Goal: Find specific page/section: Find specific page/section

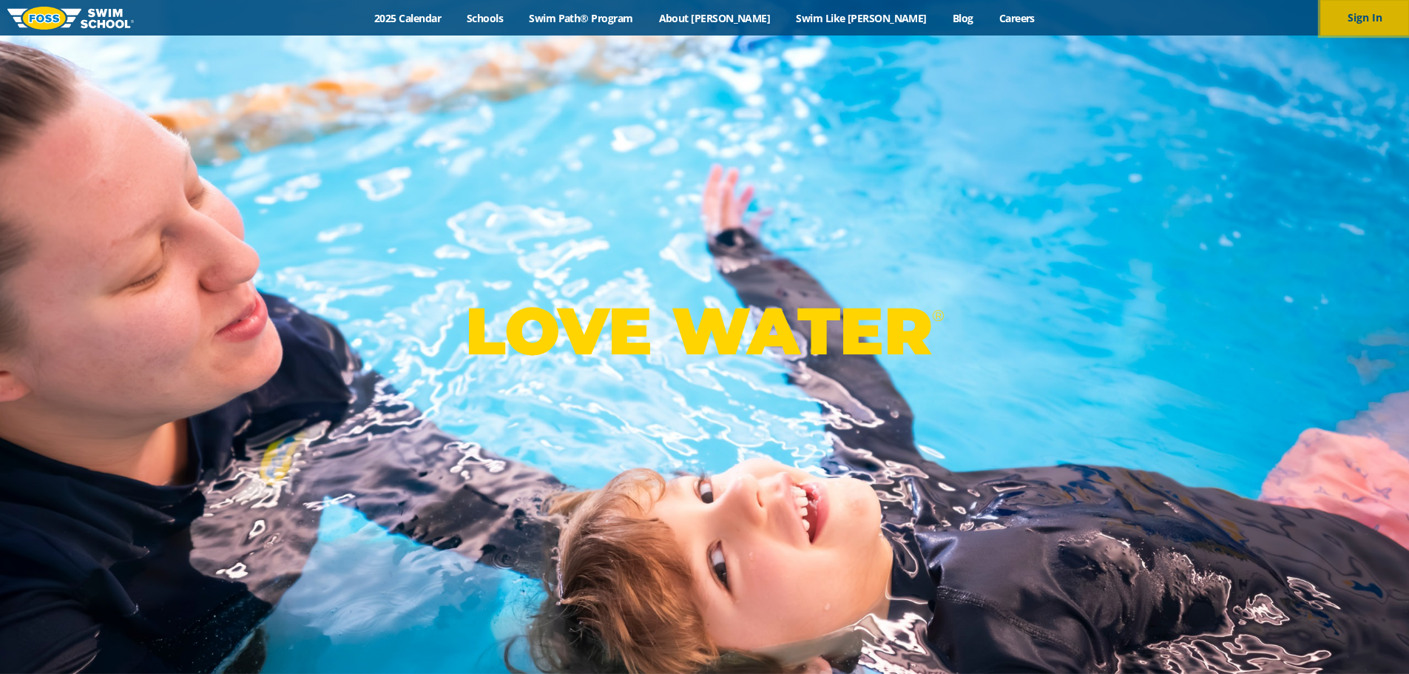
click at [1372, 17] on button "Sign In" at bounding box center [1364, 18] width 89 height 36
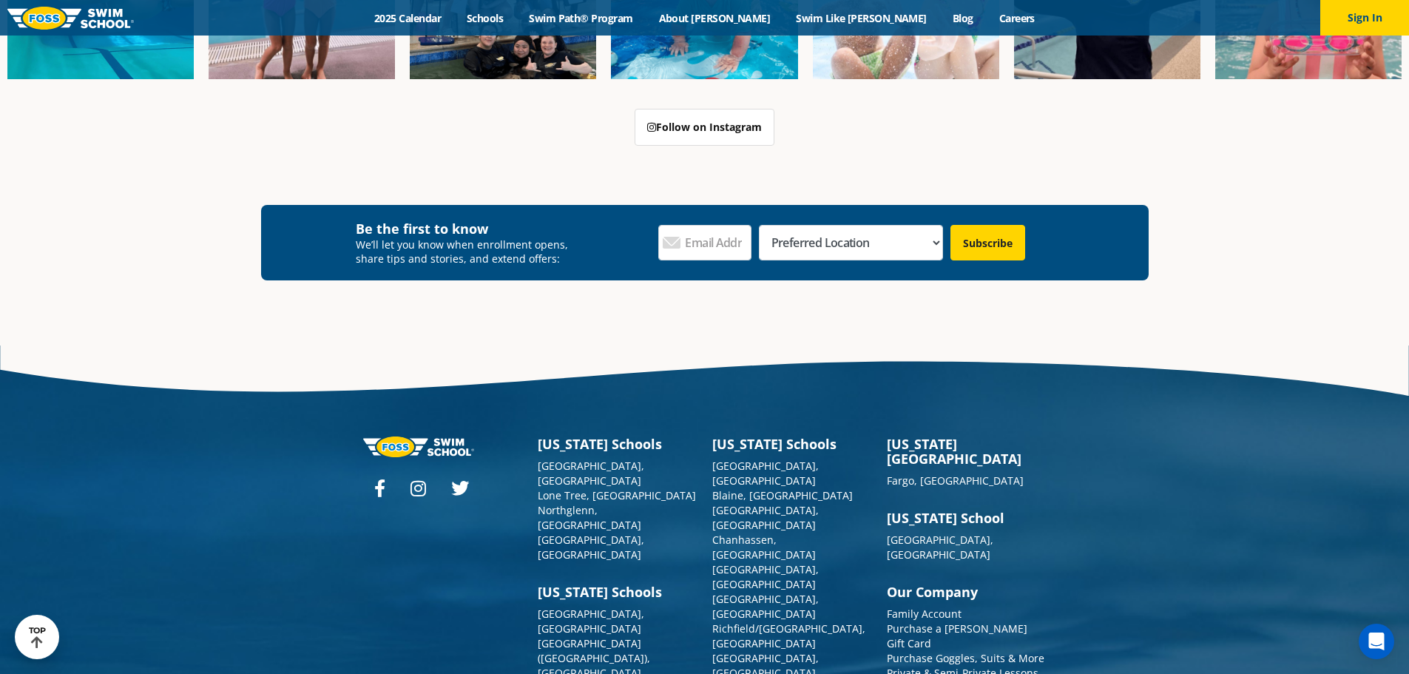
scroll to position [1723, 0]
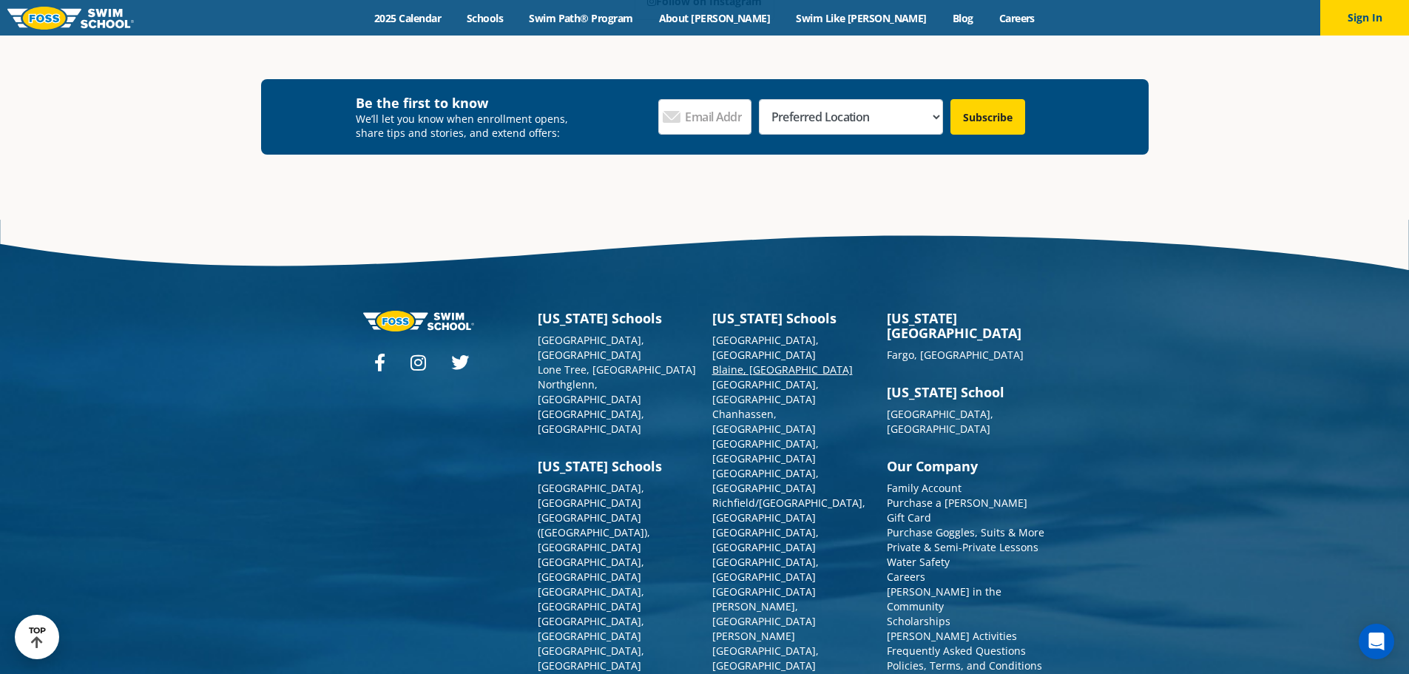
click at [739, 362] on link "Blaine, [GEOGRAPHIC_DATA]" at bounding box center [782, 369] width 141 height 14
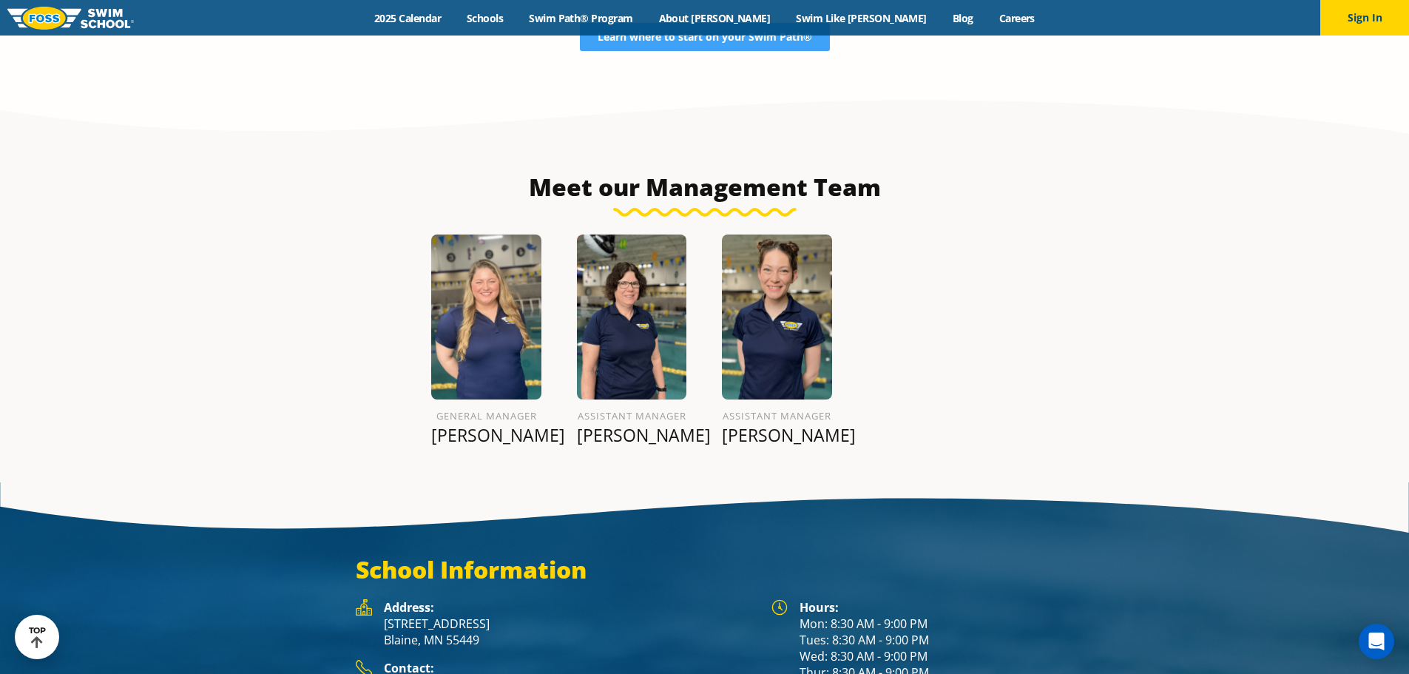
scroll to position [1681, 0]
